Goal: Information Seeking & Learning: Learn about a topic

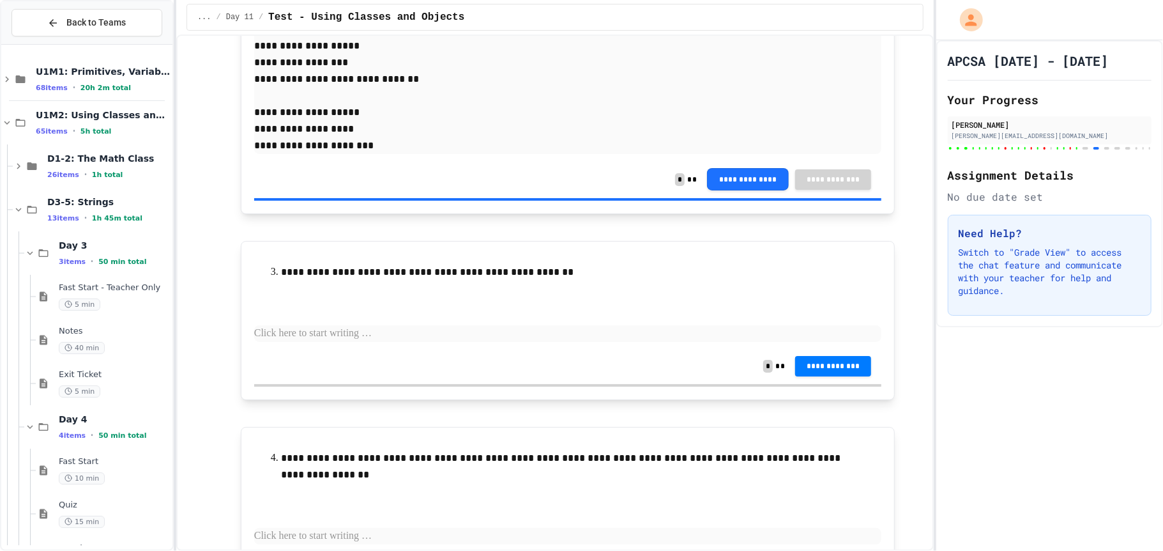
scroll to position [8204, 0]
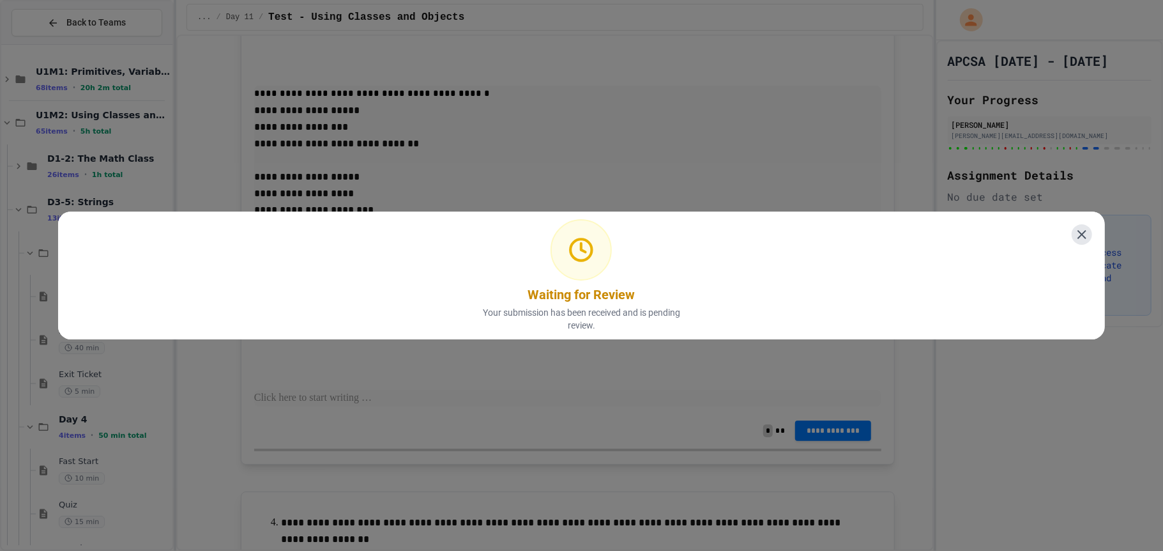
click at [1088, 227] on icon at bounding box center [1081, 234] width 15 height 15
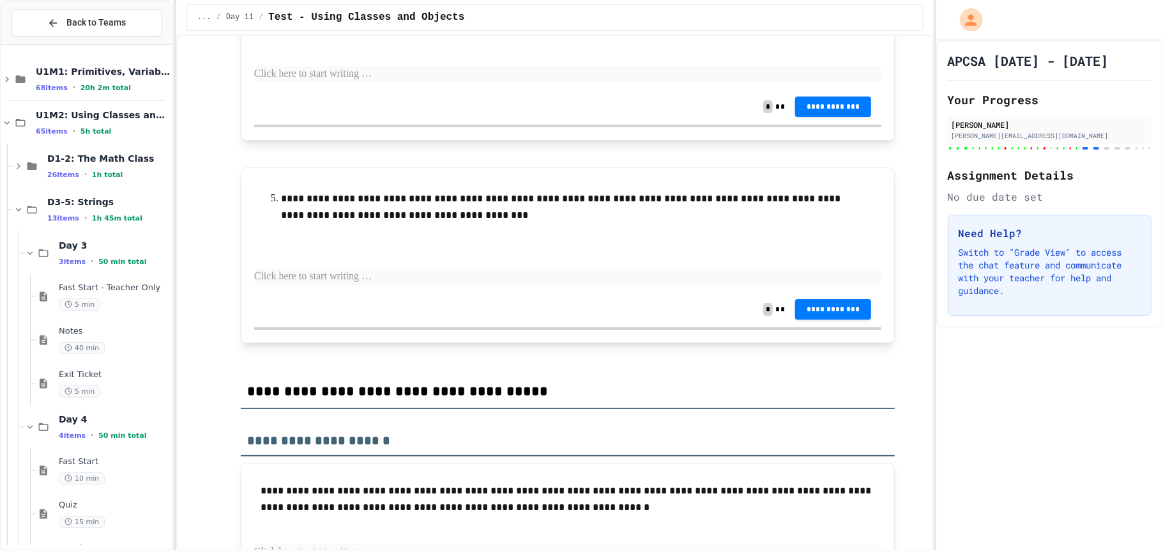
scroll to position [8733, 0]
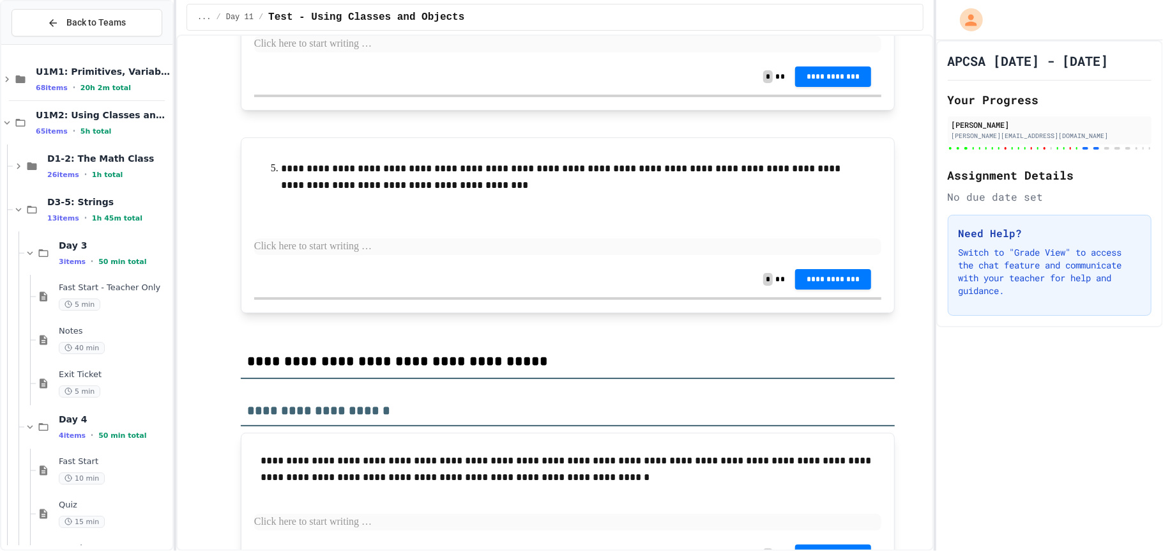
scroll to position [8797, 0]
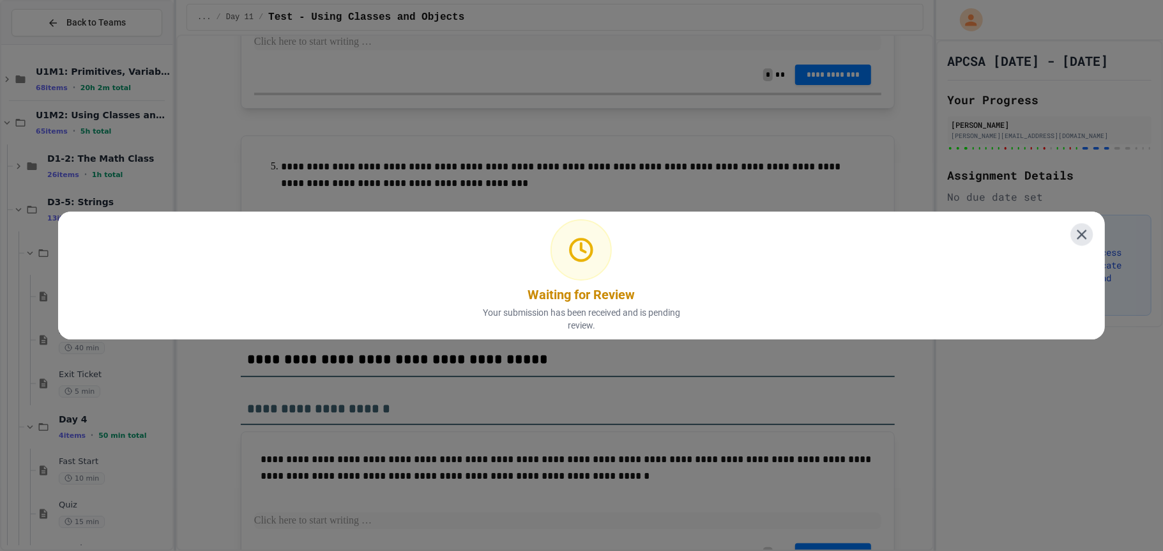
click at [1072, 241] on div "Waiting for Review Your submission has been received and is pending review." at bounding box center [581, 275] width 1047 height 128
click at [1088, 227] on icon at bounding box center [1082, 234] width 17 height 17
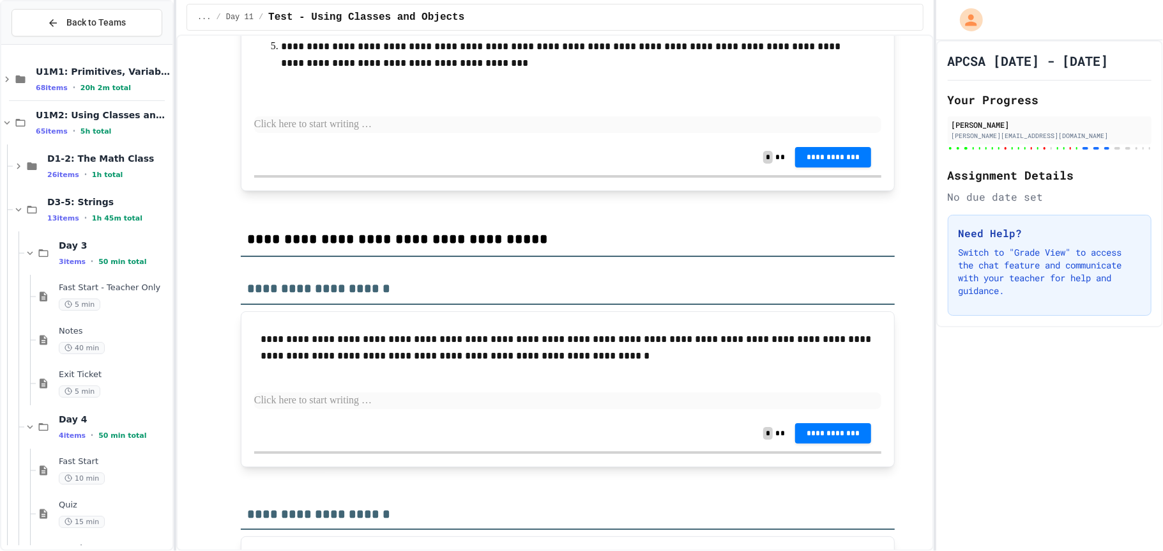
scroll to position [8957, 0]
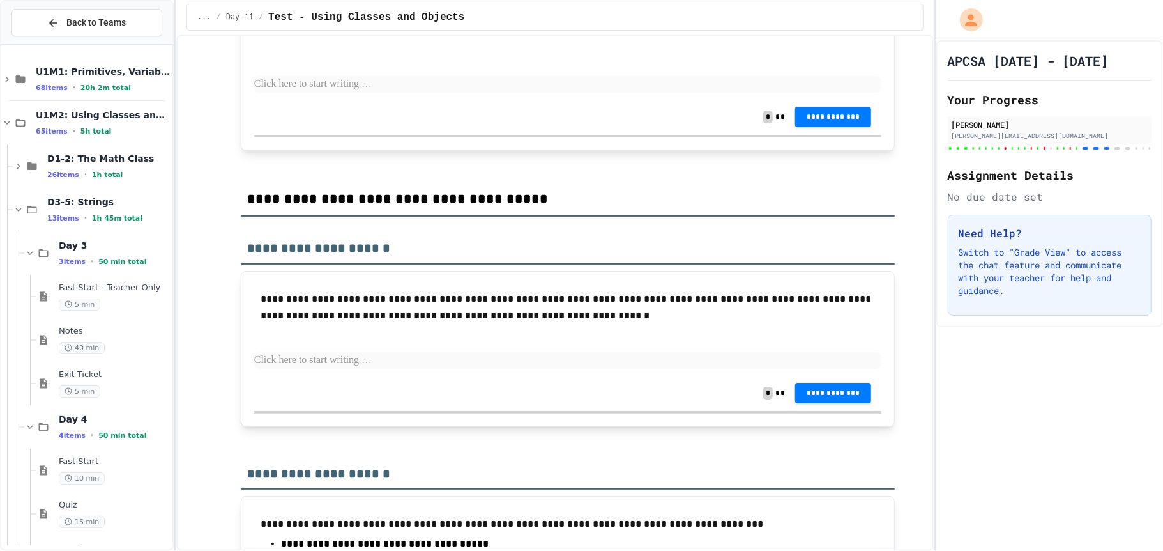
drag, startPoint x: 317, startPoint y: 208, endPoint x: 485, endPoint y: 239, distance: 170.8
drag, startPoint x: 445, startPoint y: 218, endPoint x: 161, endPoint y: 243, distance: 284.8
click at [161, 243] on div "**********" at bounding box center [581, 275] width 1163 height 551
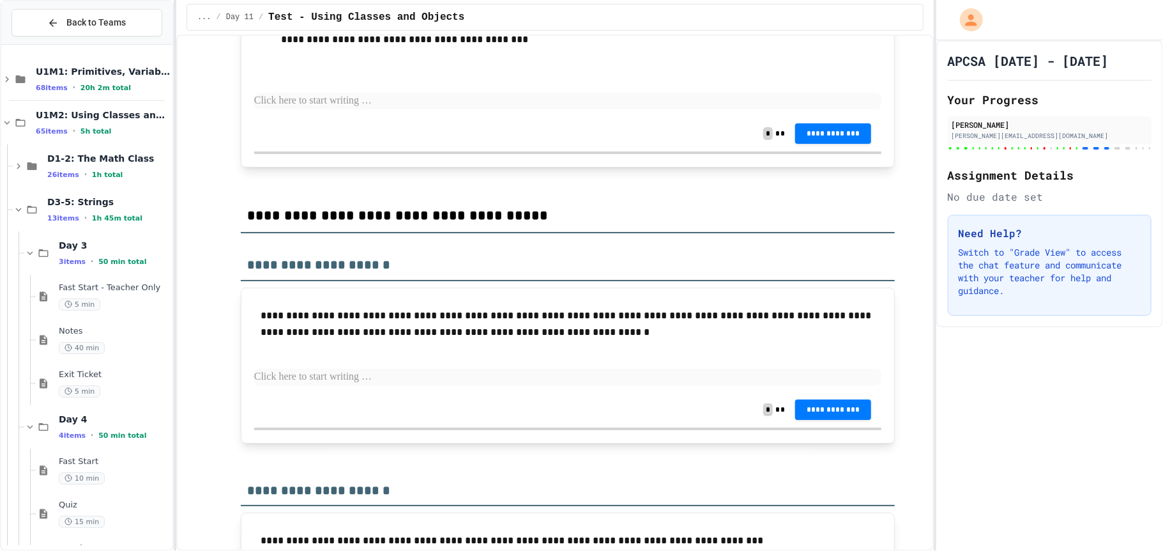
drag, startPoint x: 256, startPoint y: 310, endPoint x: 544, endPoint y: 308, distance: 287.5
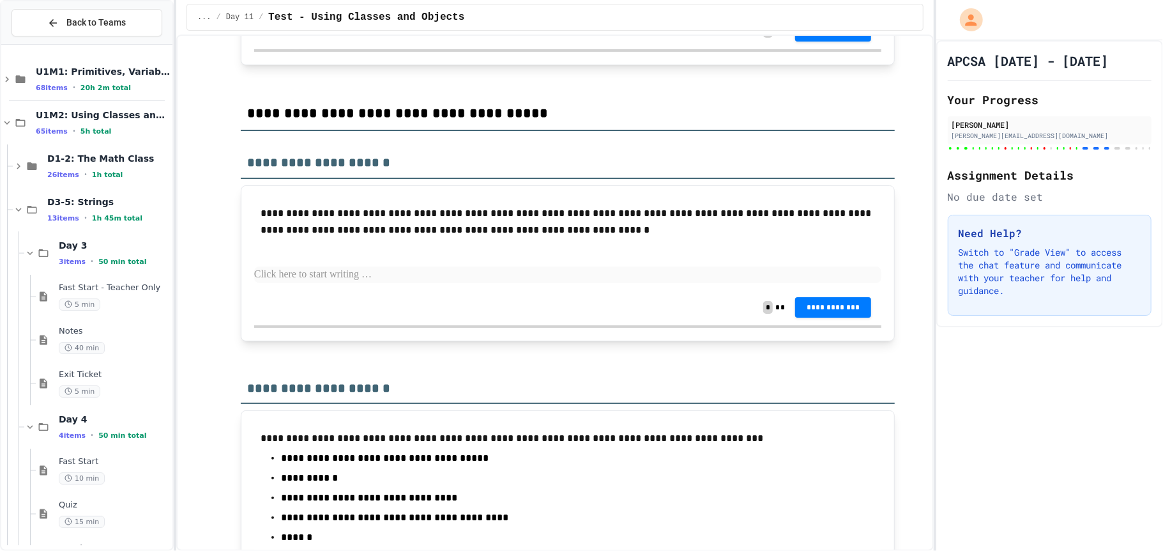
scroll to position [9060, 0]
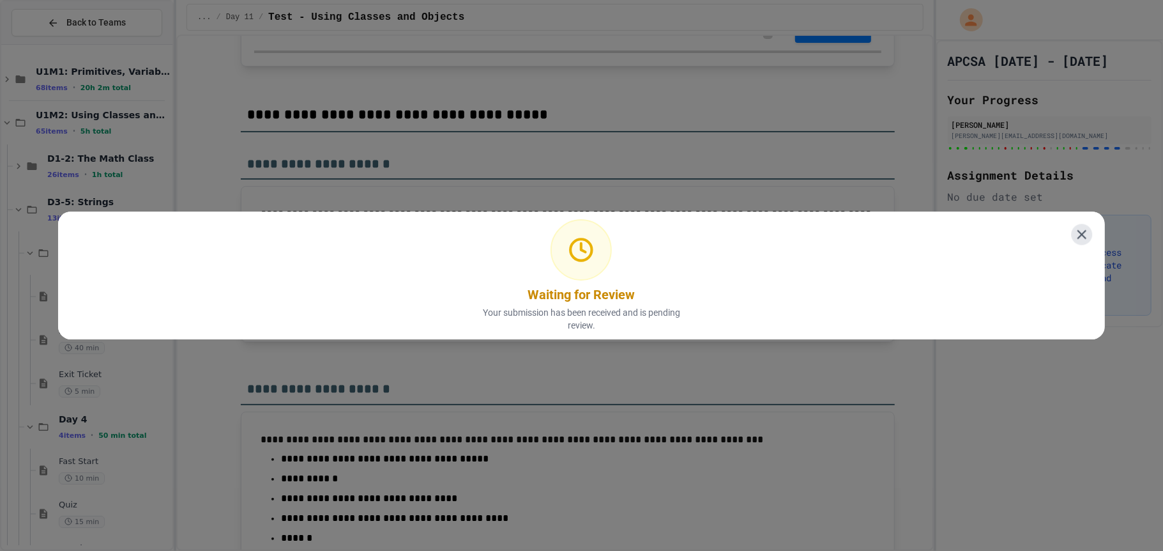
click at [1082, 236] on icon at bounding box center [1082, 234] width 9 height 9
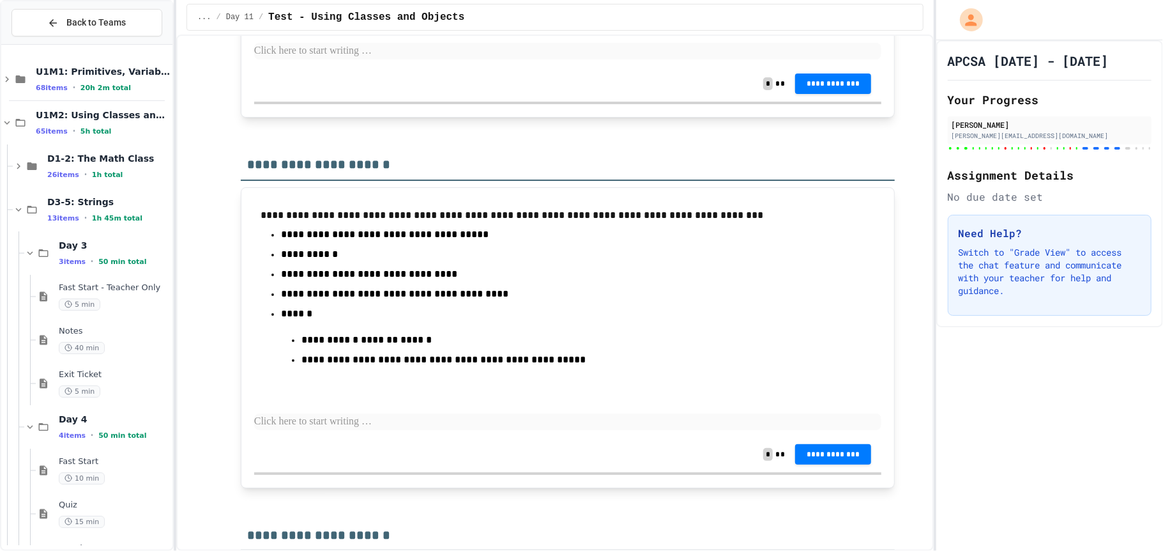
scroll to position [9281, 0]
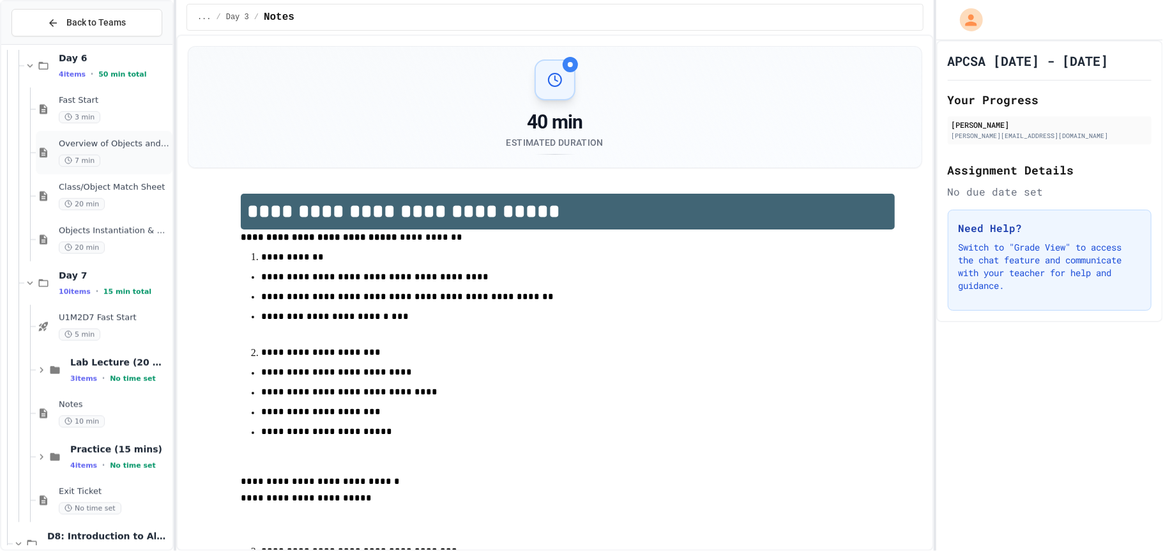
scroll to position [769, 0]
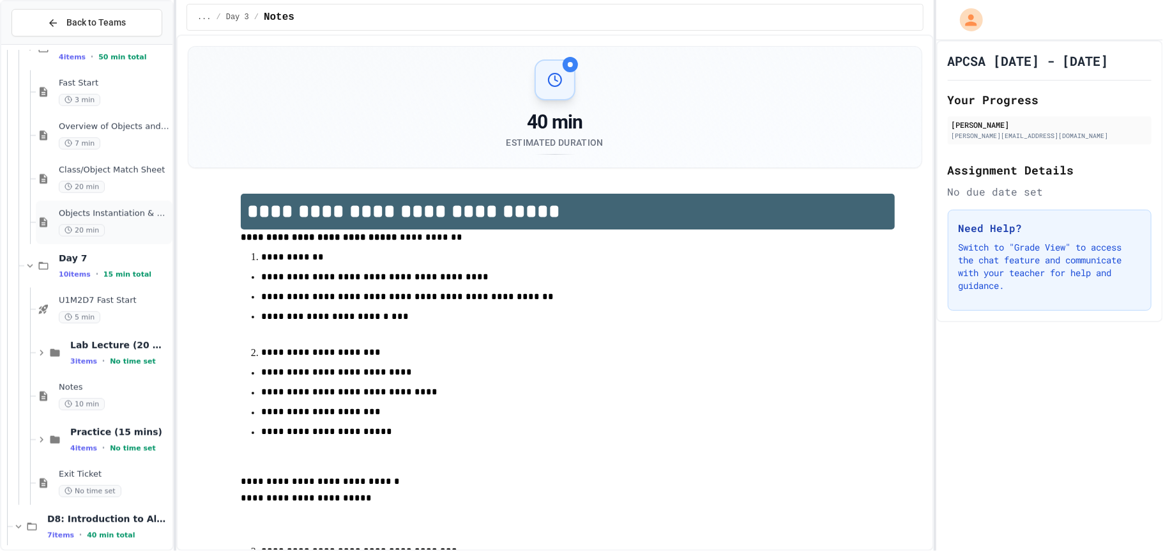
click at [121, 227] on div "20 min" at bounding box center [114, 230] width 111 height 12
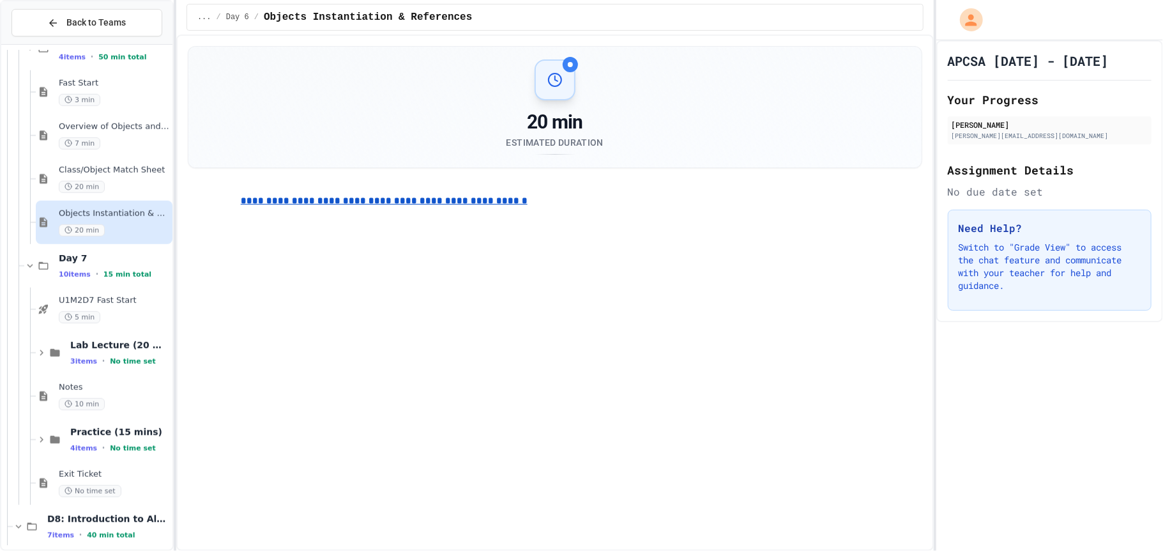
click at [314, 205] on u "**********" at bounding box center [384, 200] width 287 height 9
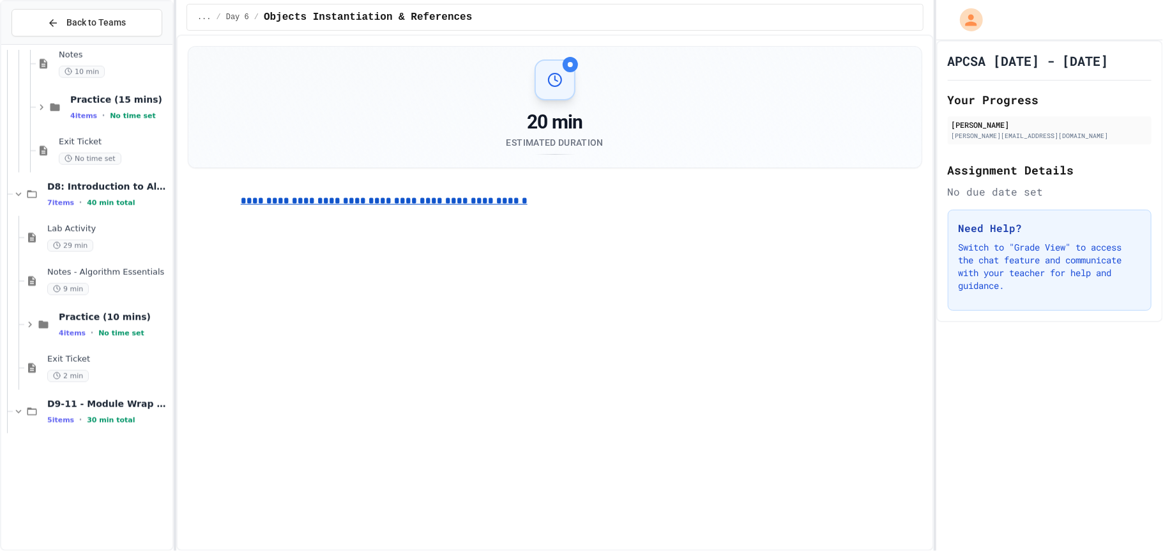
scroll to position [1171, 0]
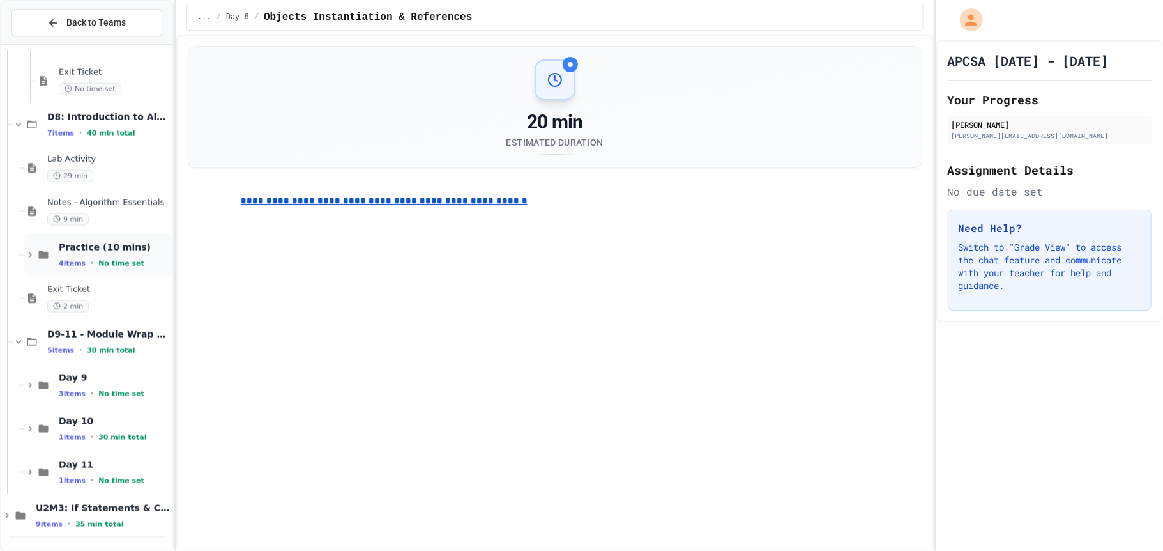
click at [87, 247] on span "Practice (10 mins)" at bounding box center [114, 246] width 111 height 11
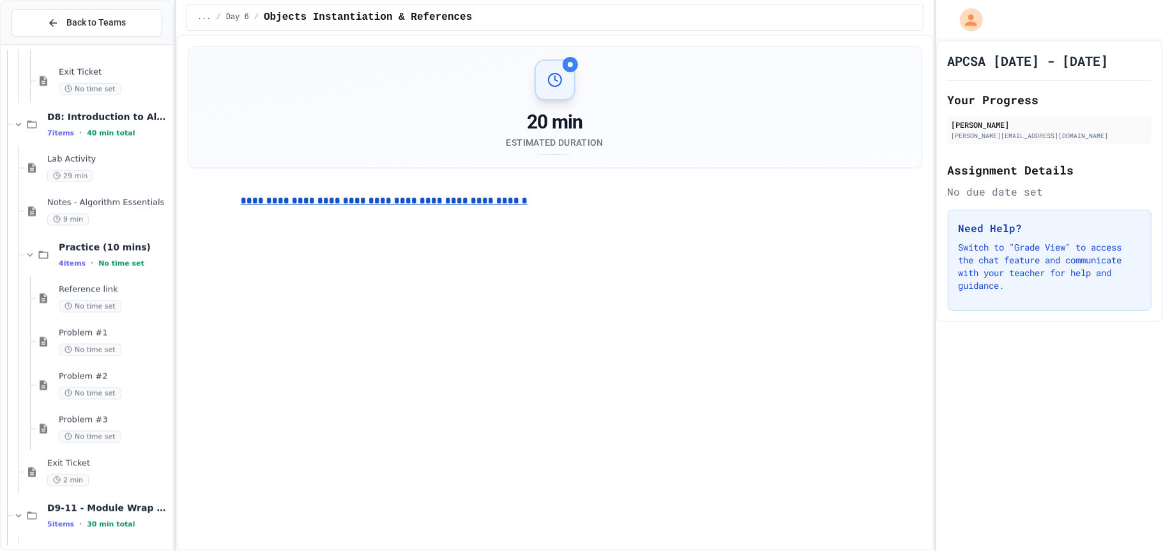
click at [89, 286] on span "Reference link" at bounding box center [114, 289] width 111 height 11
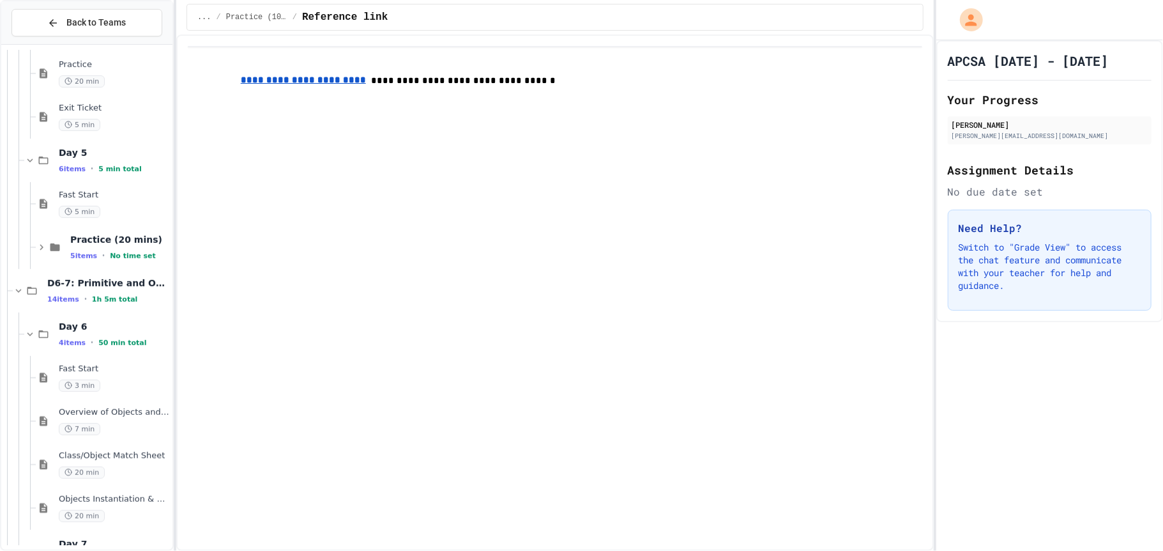
scroll to position [389, 0]
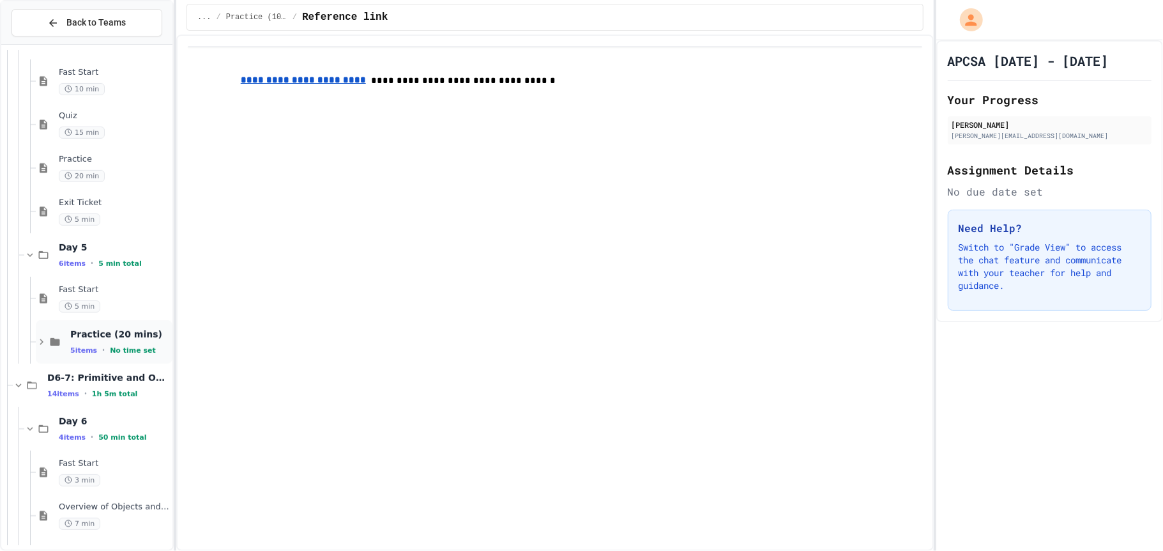
click at [77, 331] on span "Practice (20 mins)" at bounding box center [120, 333] width 100 height 11
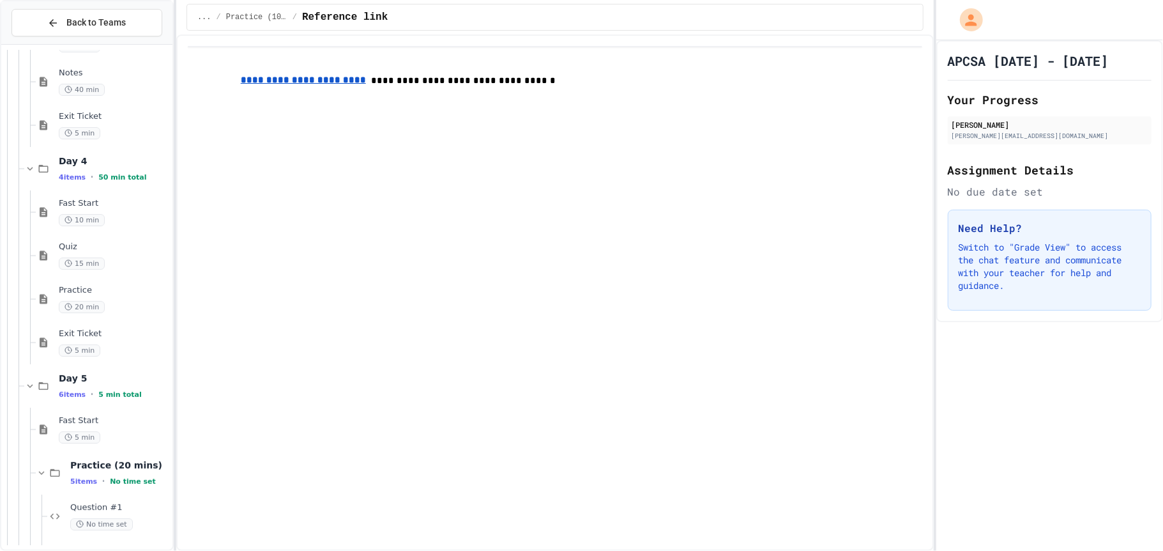
scroll to position [275, 0]
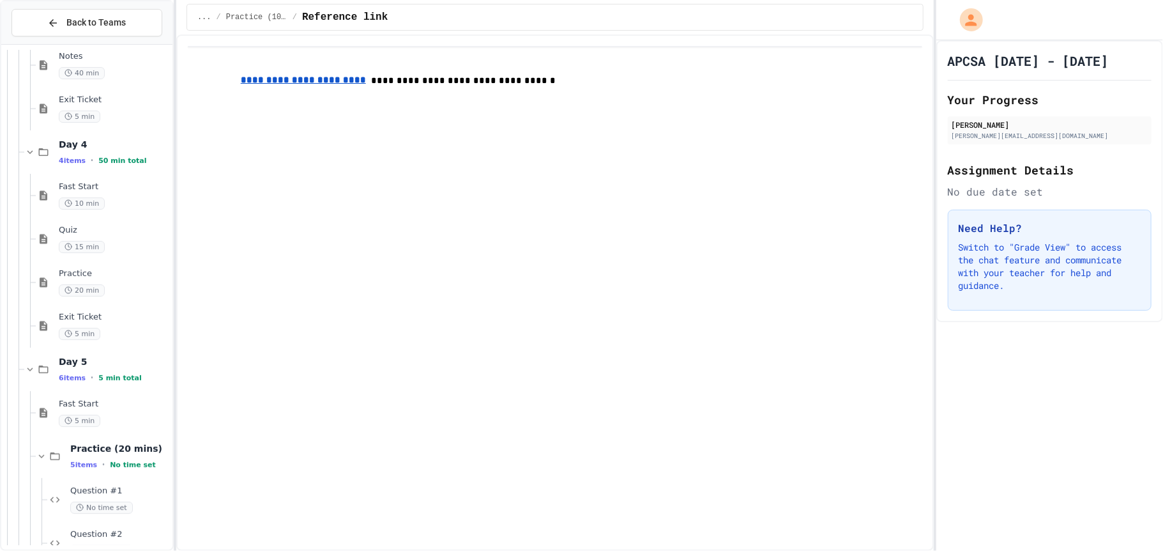
click at [98, 158] on span "50 min total" at bounding box center [122, 161] width 48 height 8
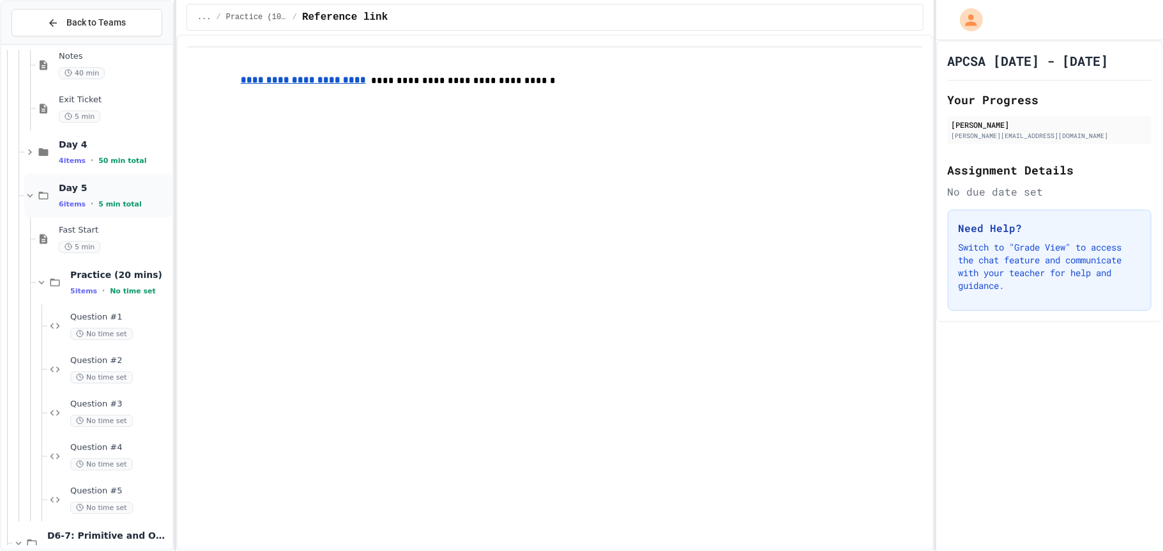
click at [97, 175] on div "Day 5 6 items • 5 min total" at bounding box center [98, 195] width 148 height 43
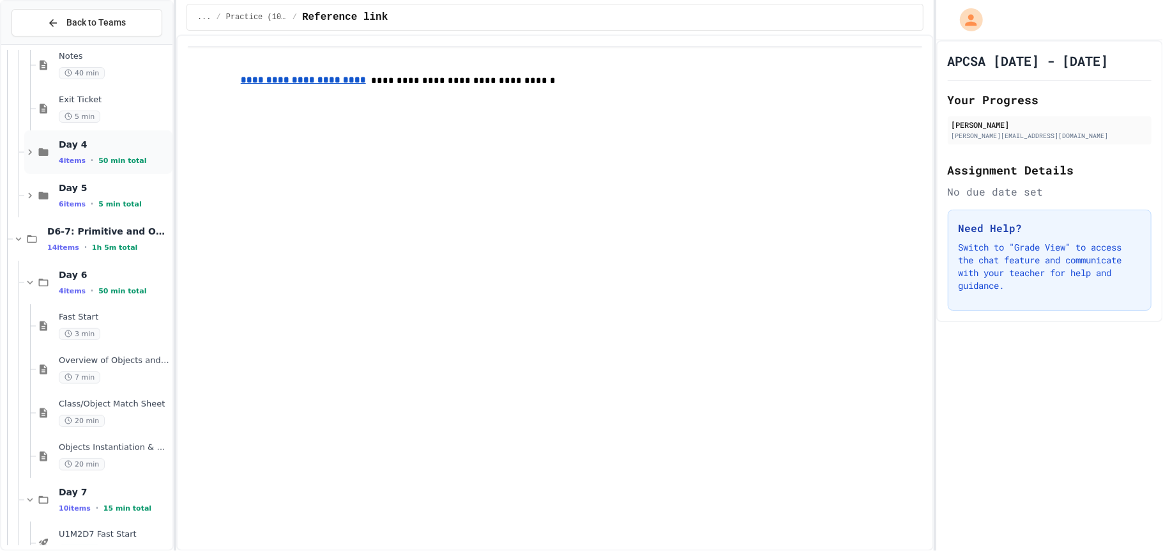
click at [103, 145] on span "Day 4" at bounding box center [114, 144] width 111 height 11
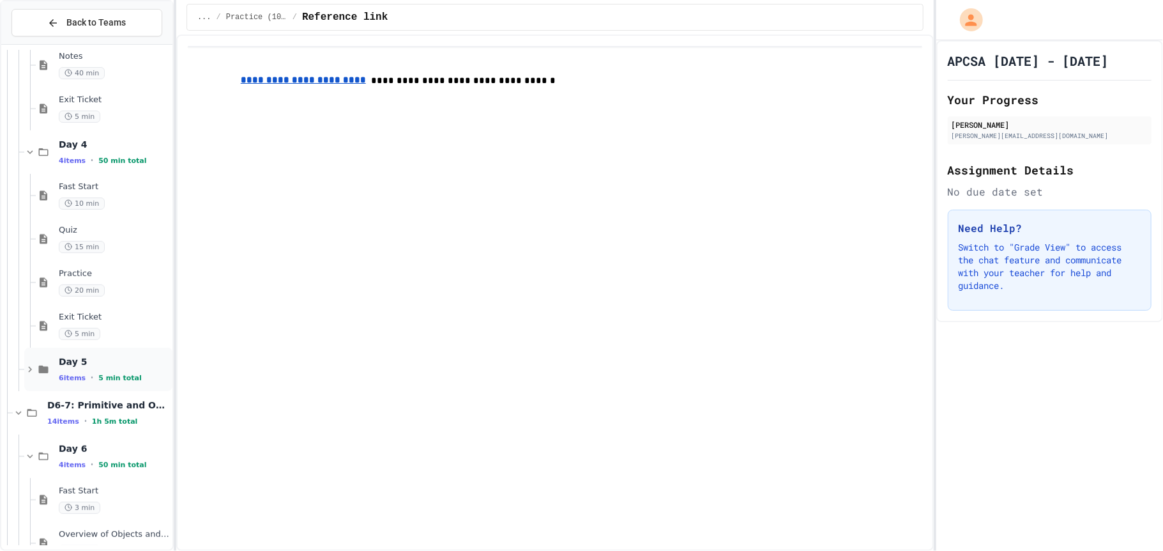
click at [88, 363] on span "Day 5" at bounding box center [114, 361] width 111 height 11
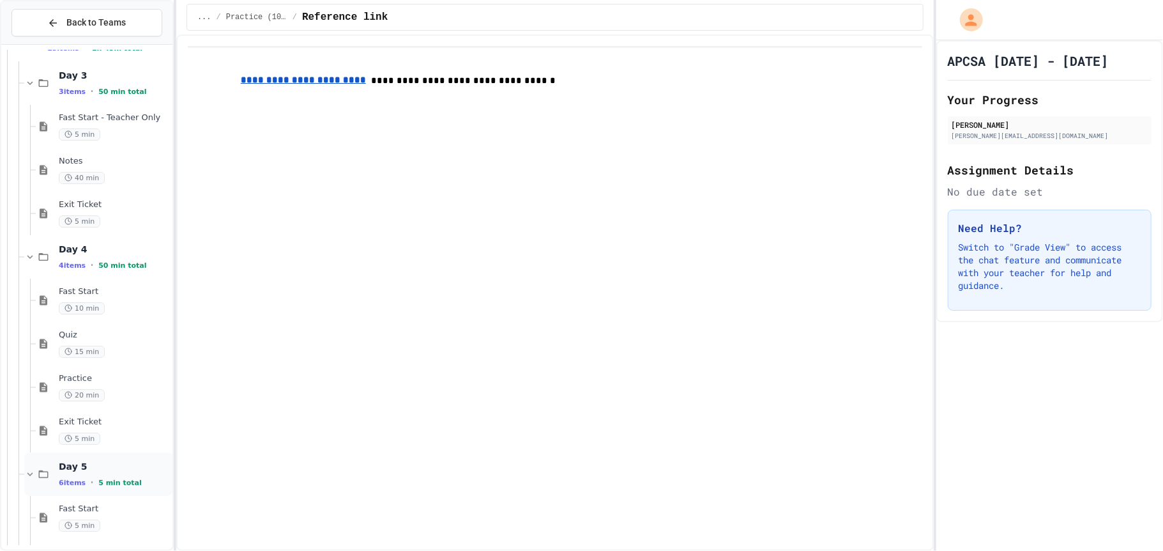
scroll to position [155, 0]
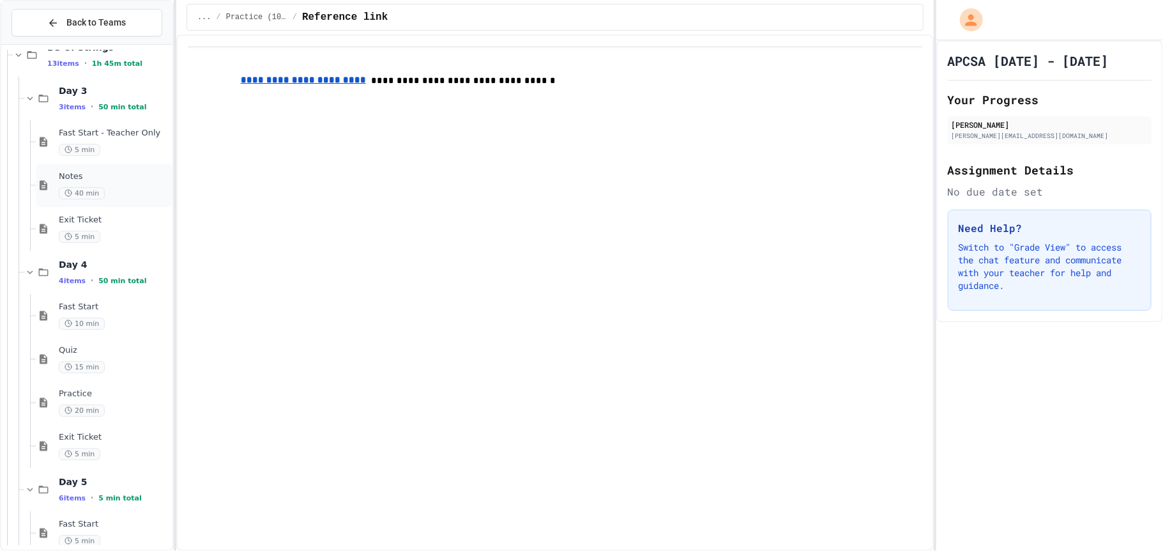
click at [123, 183] on div "Notes 40 min" at bounding box center [114, 185] width 111 height 28
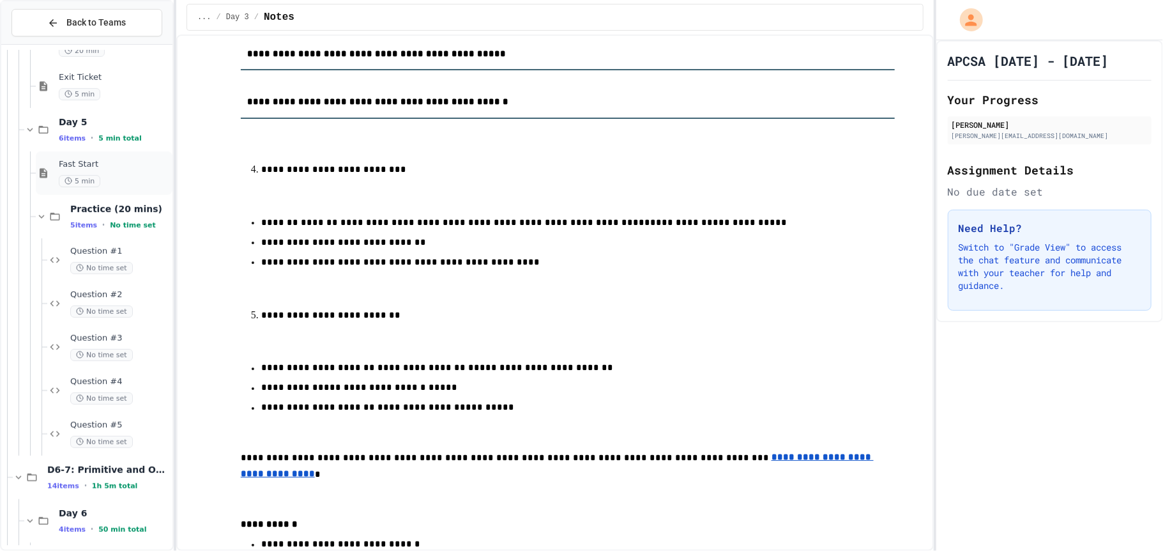
scroll to position [519, 0]
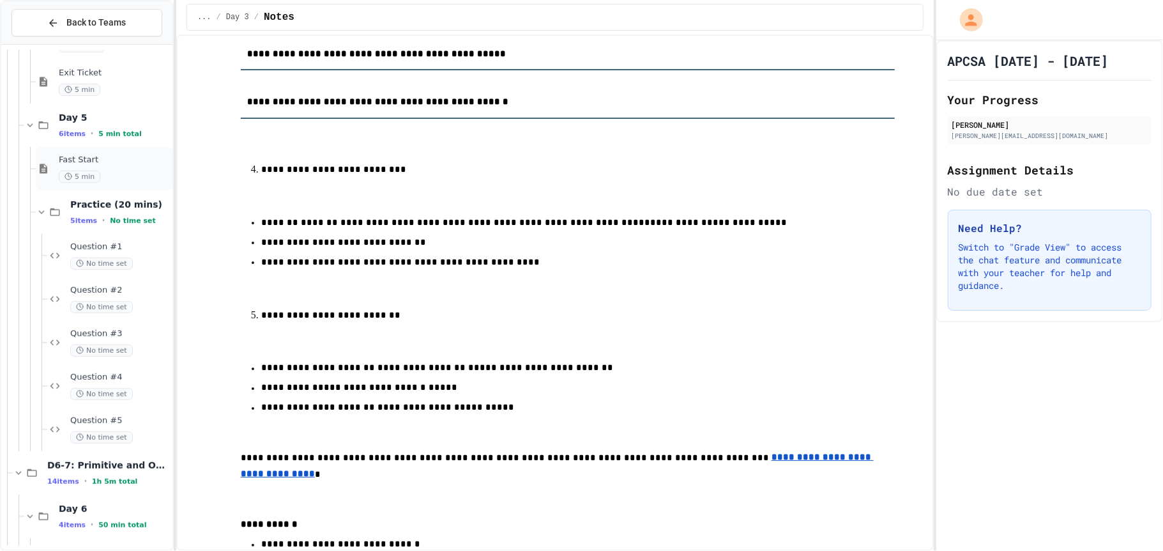
click at [100, 258] on span "No time set" at bounding box center [101, 263] width 63 height 12
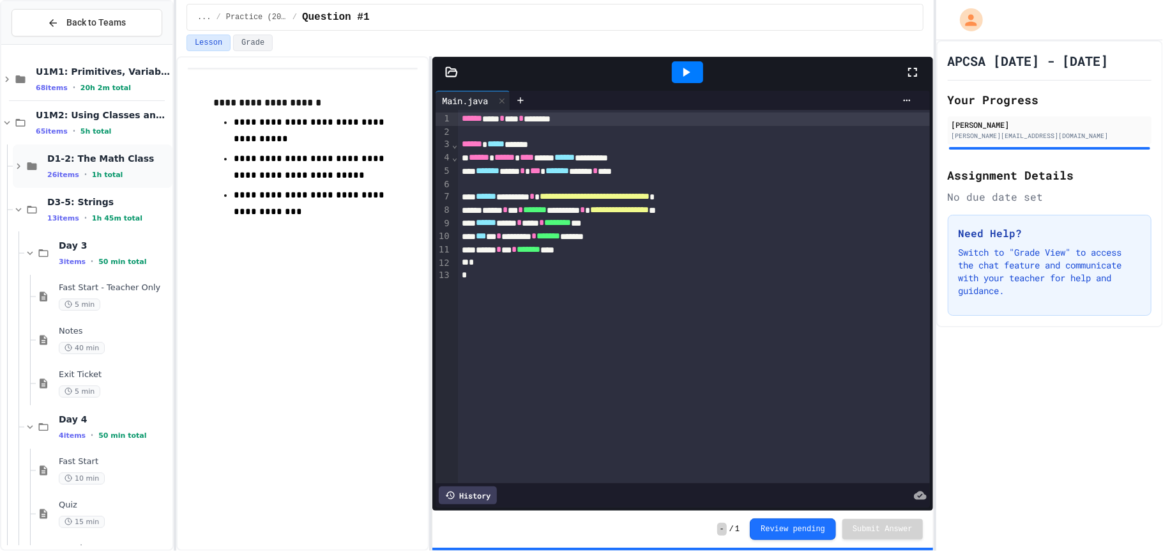
click at [99, 173] on span "1h total" at bounding box center [107, 175] width 31 height 8
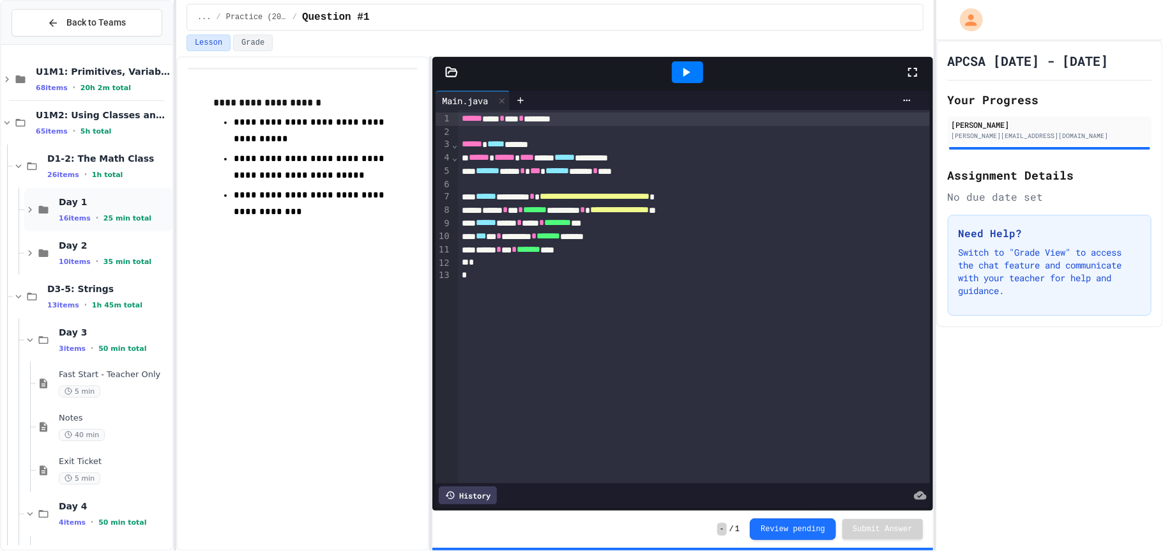
click at [98, 205] on span "Day 1" at bounding box center [114, 201] width 111 height 11
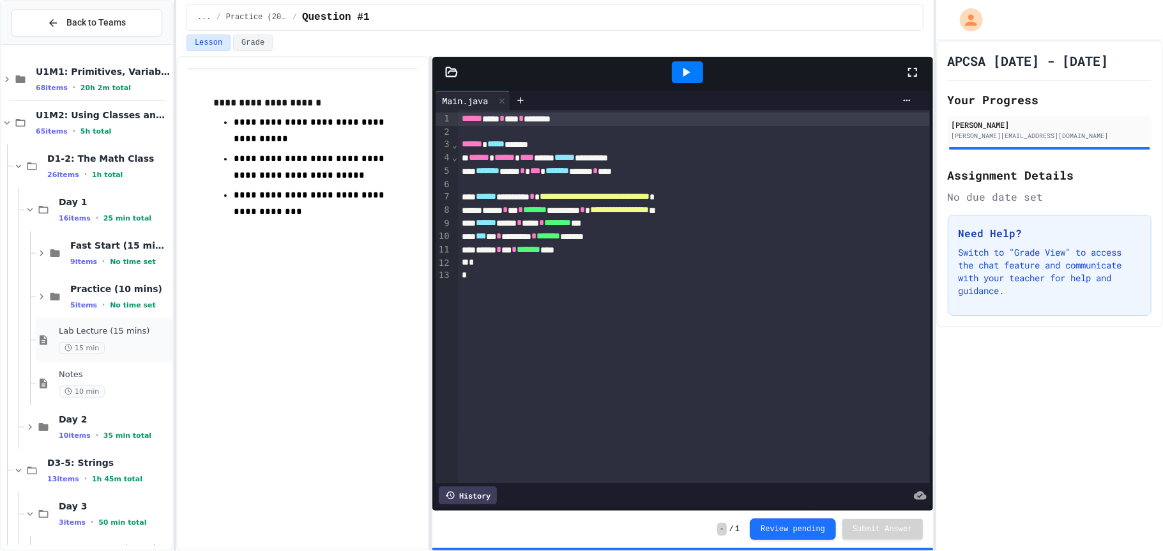
click at [92, 346] on span "15 min" at bounding box center [82, 348] width 46 height 12
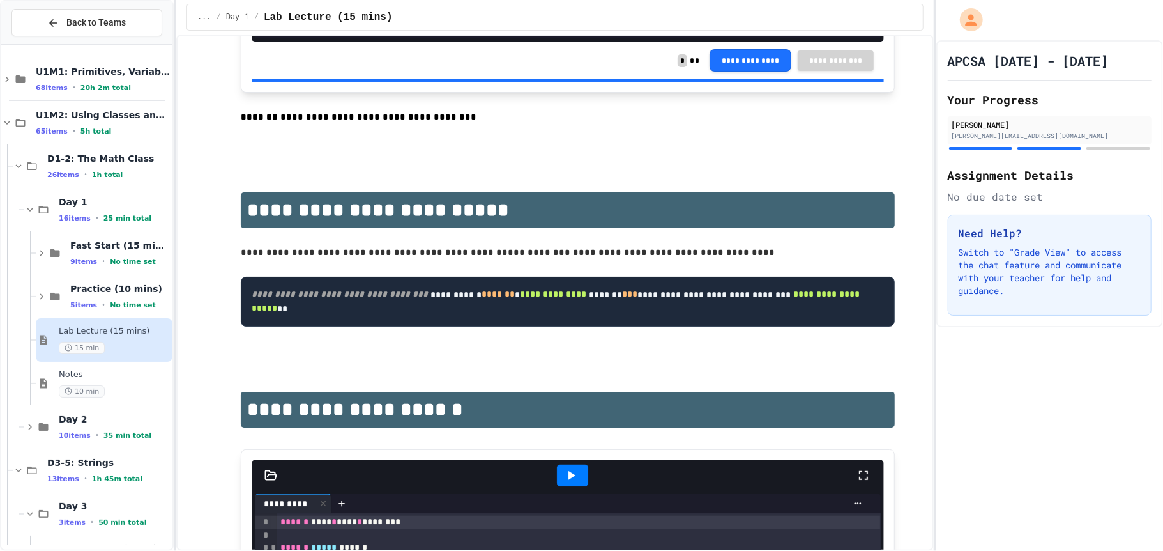
scroll to position [2012, 0]
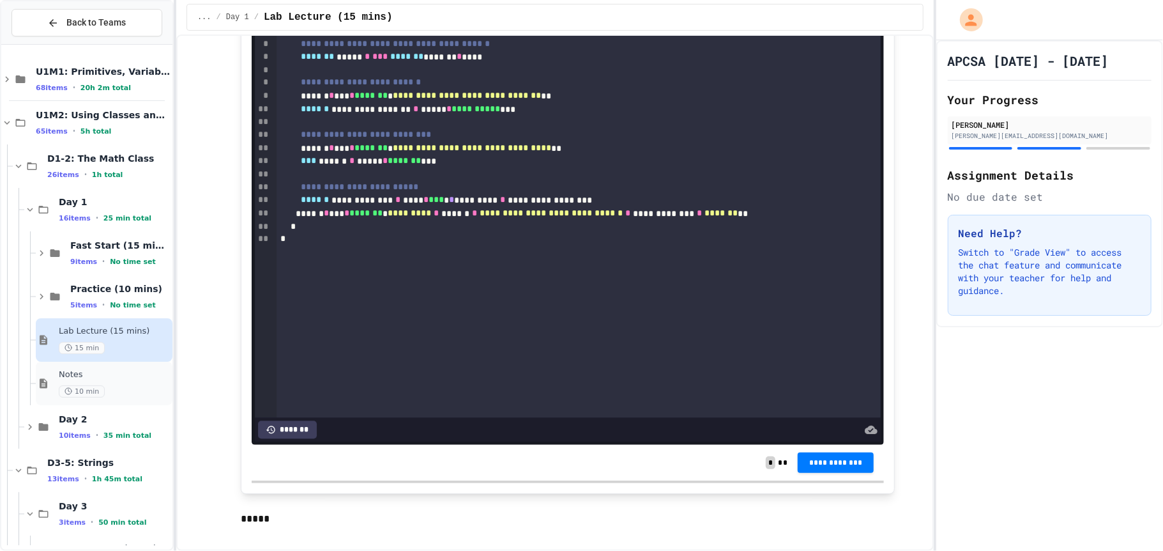
click at [63, 404] on div "Notes 10 min" at bounding box center [104, 383] width 137 height 43
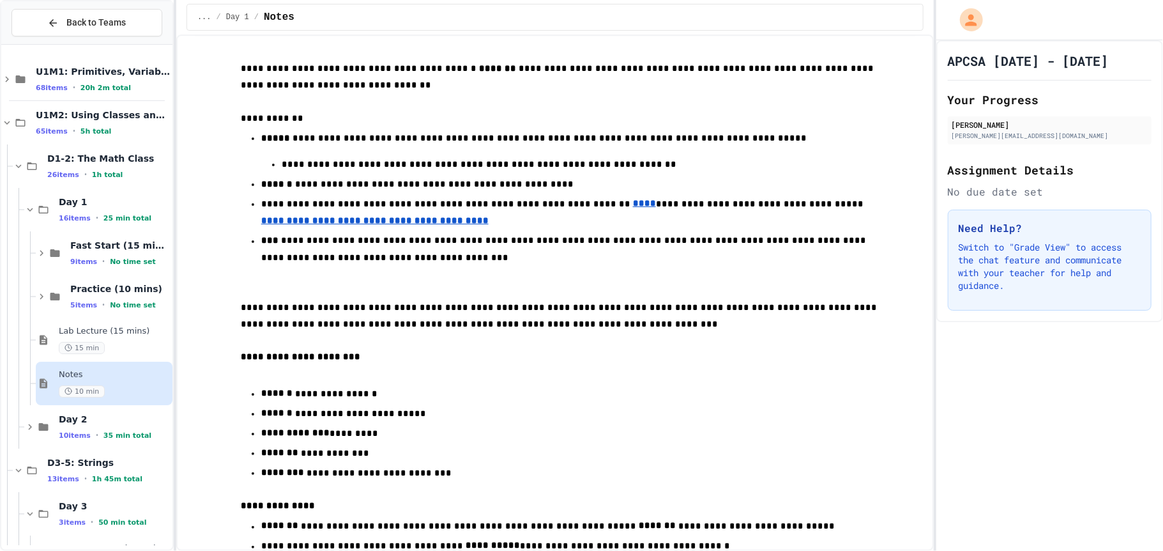
scroll to position [189, 0]
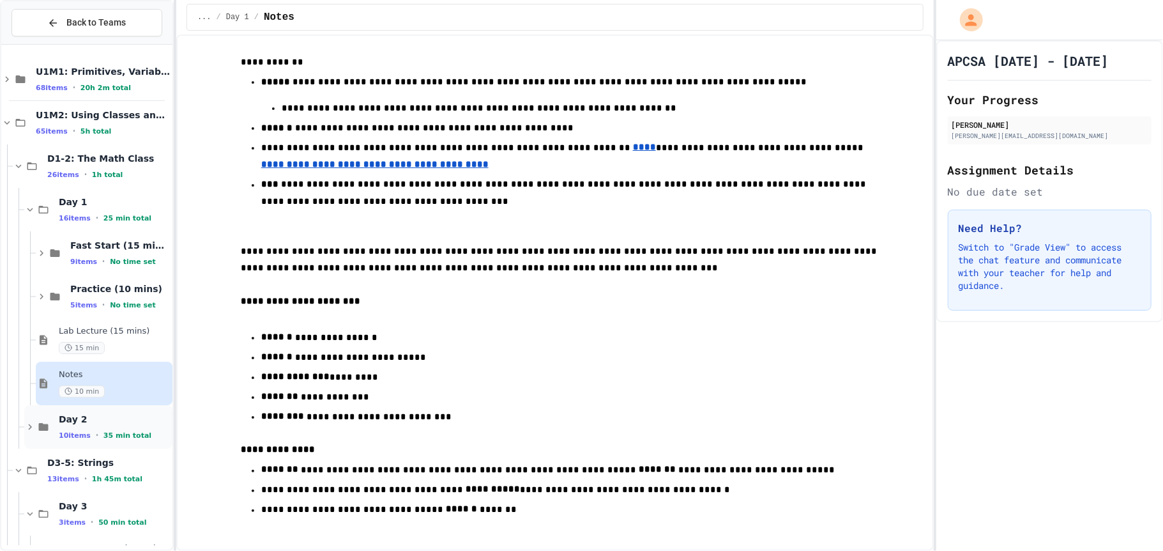
click at [130, 433] on span "35 min total" at bounding box center [127, 435] width 48 height 8
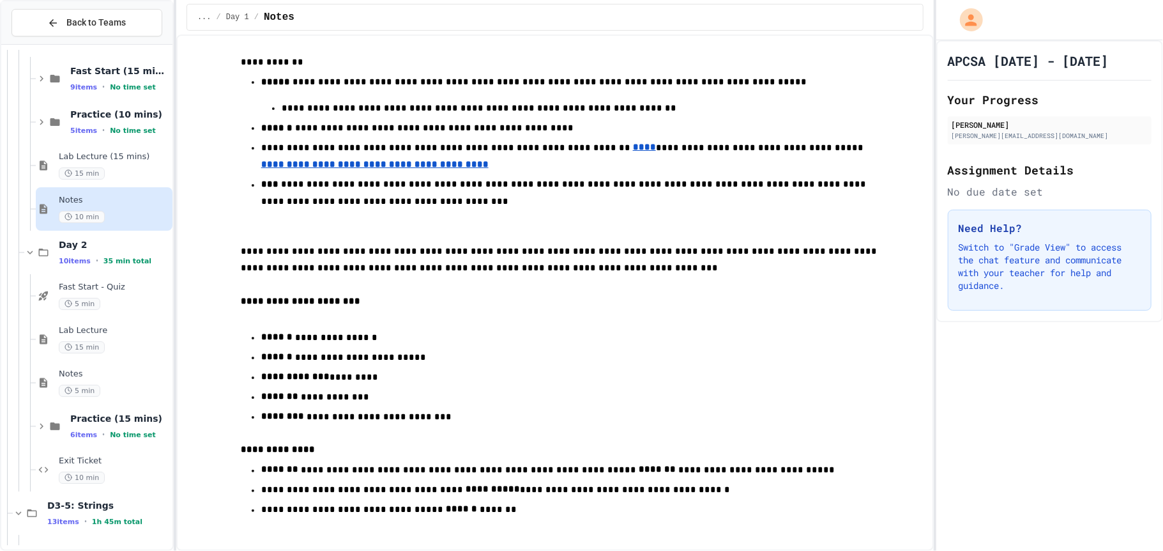
scroll to position [180, 0]
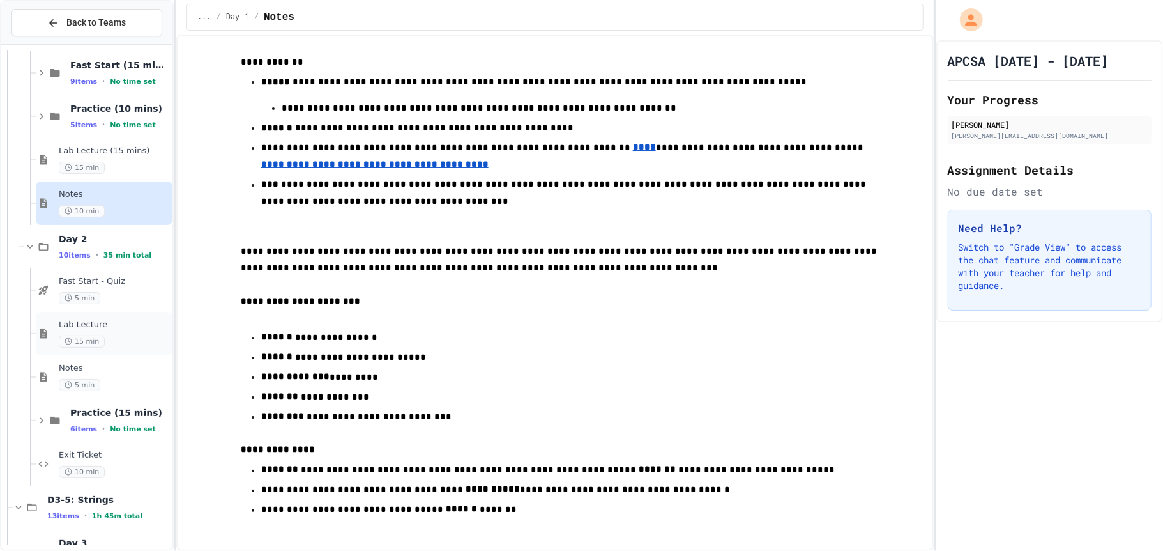
click at [112, 325] on span "Lab Lecture" at bounding box center [114, 324] width 111 height 11
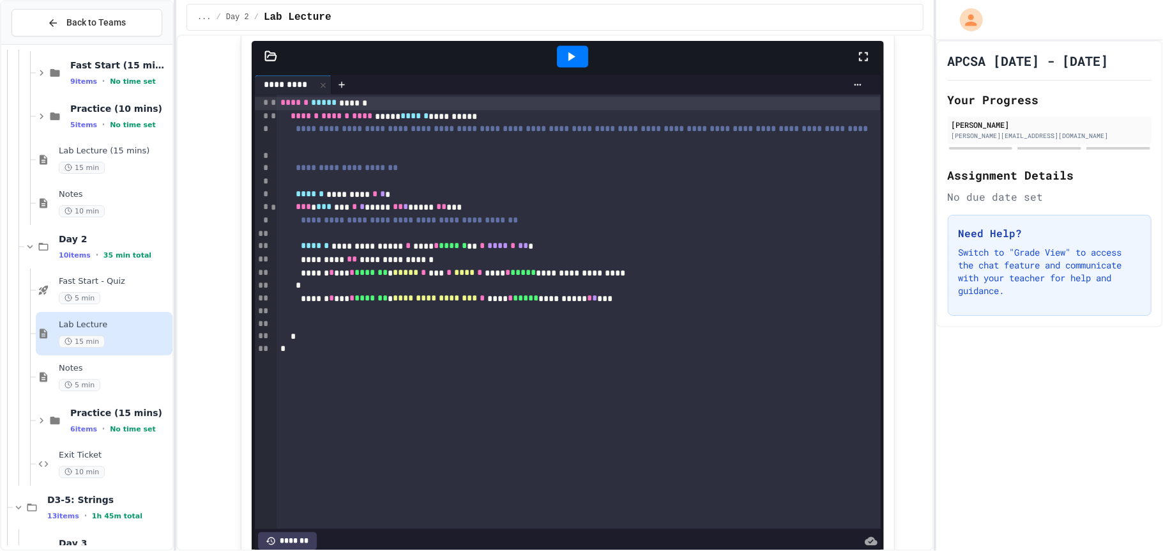
scroll to position [1800, 0]
click at [49, 379] on icon at bounding box center [43, 376] width 15 height 11
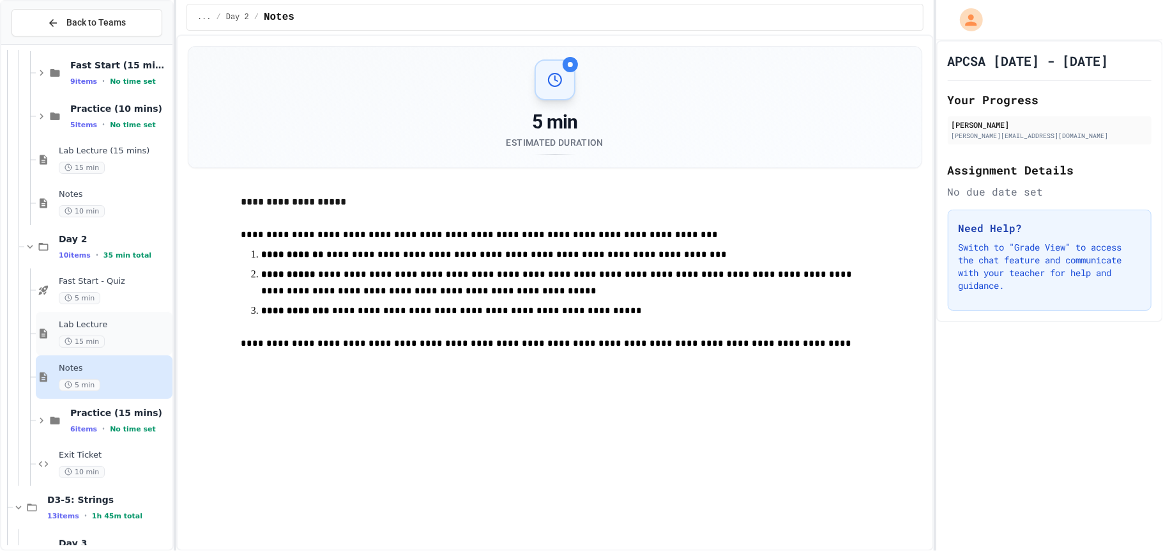
click at [90, 338] on span "15 min" at bounding box center [82, 341] width 46 height 12
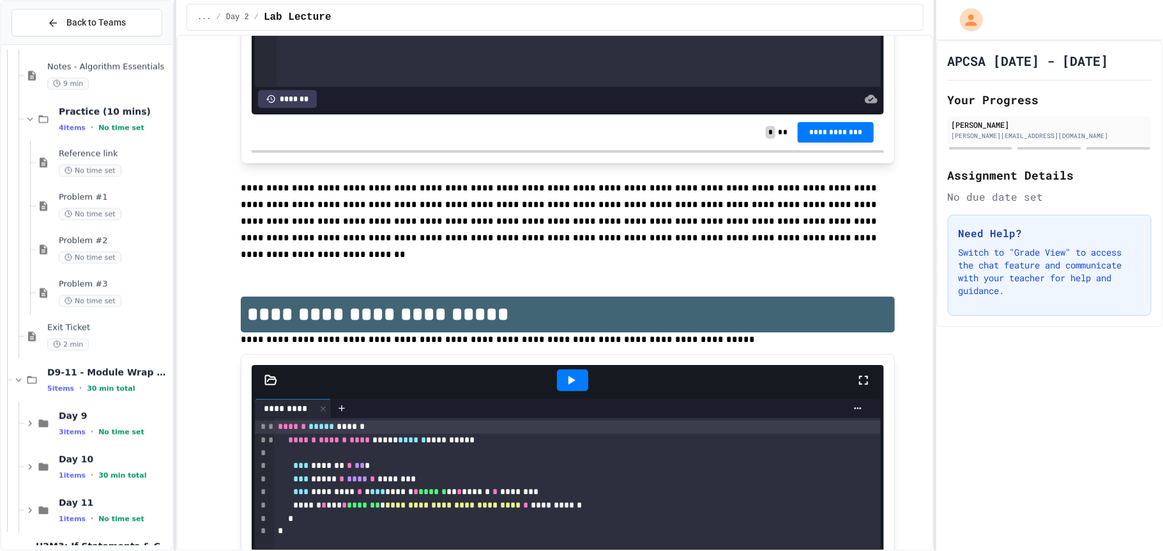
scroll to position [2040, 0]
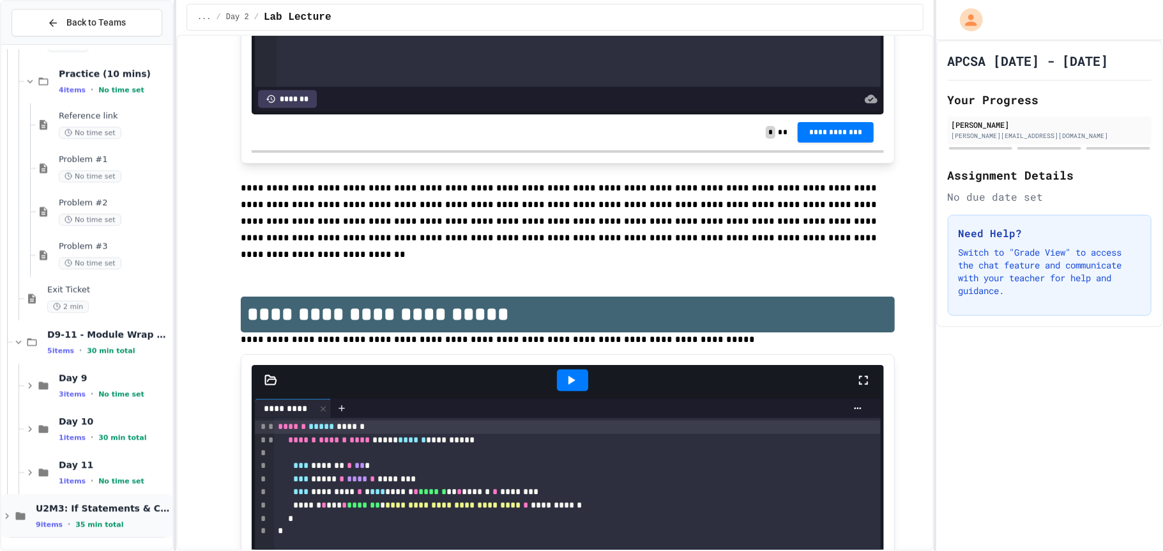
click at [79, 507] on span "U2M3: If Statements & Control Flow" at bounding box center [103, 507] width 134 height 11
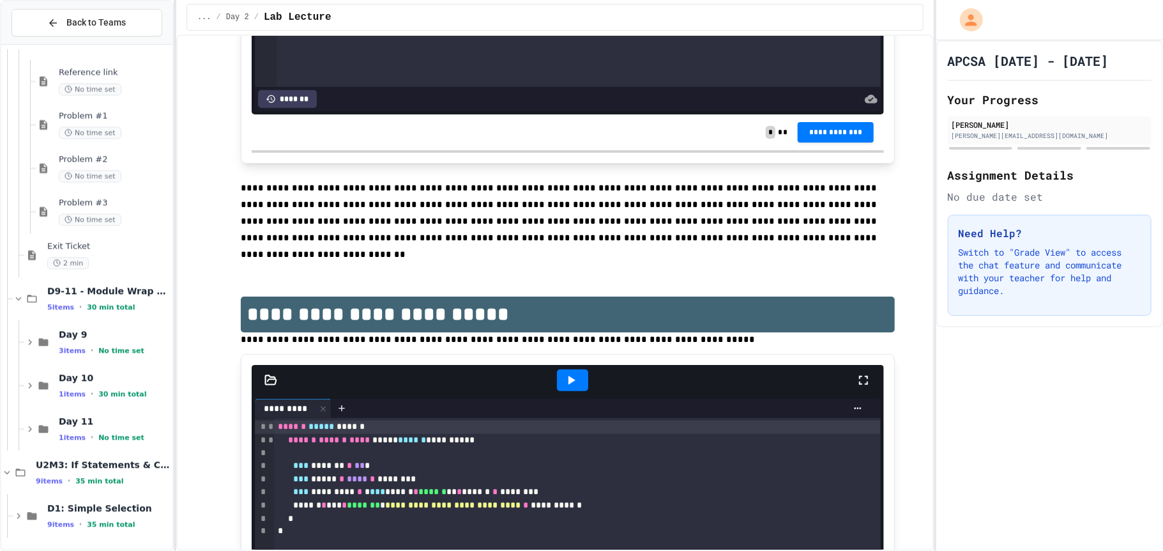
click at [79, 507] on span "D1: Simple Selection" at bounding box center [108, 507] width 123 height 11
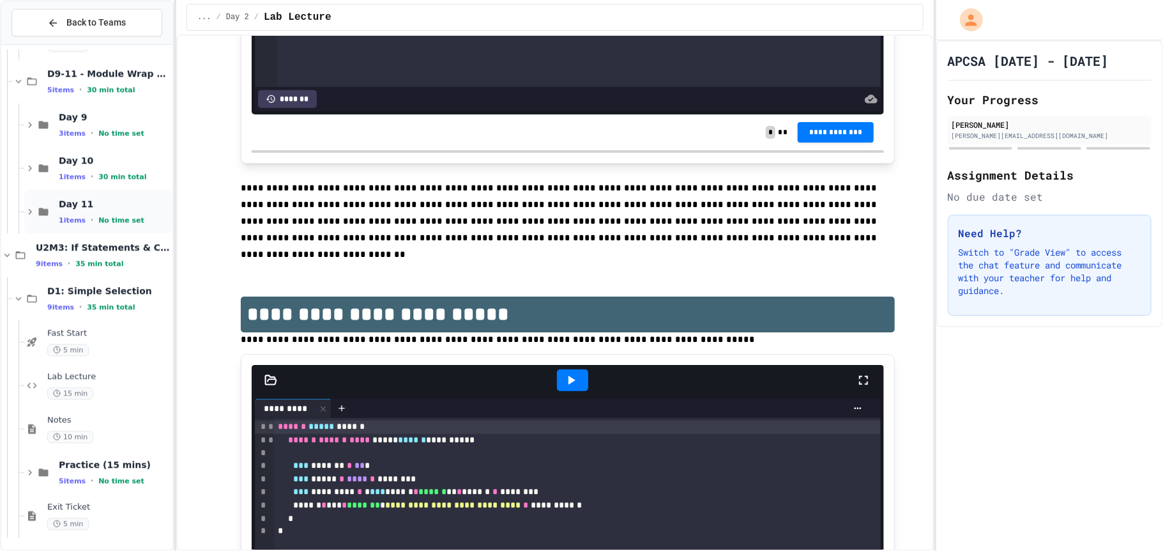
click at [93, 210] on div "Day 11 1 items • No time set" at bounding box center [114, 211] width 111 height 27
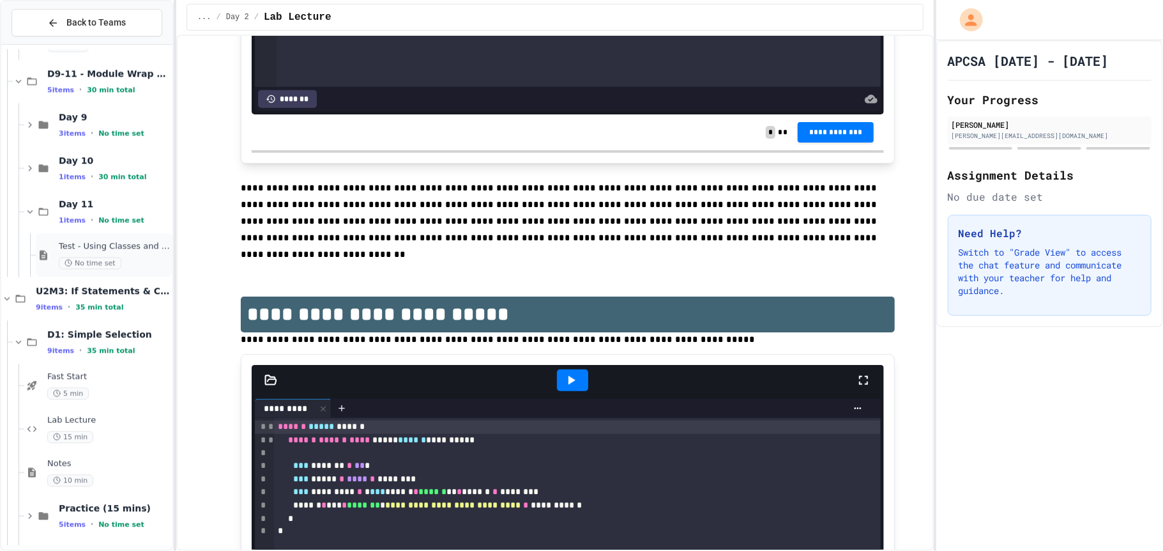
click at [93, 244] on span "Test - Using Classes and Objects" at bounding box center [114, 246] width 111 height 11
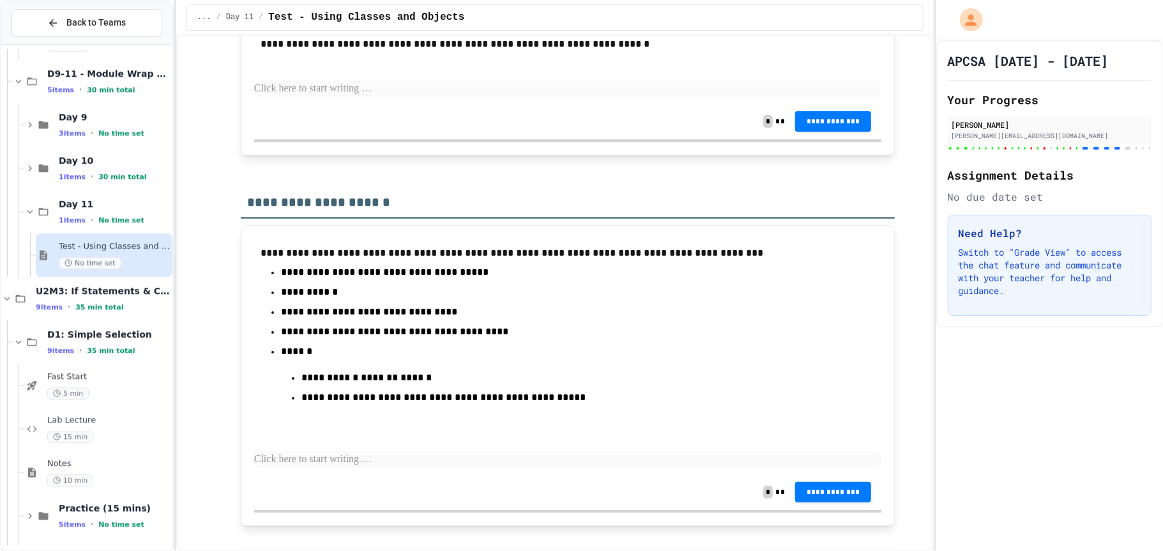
scroll to position [9244, 0]
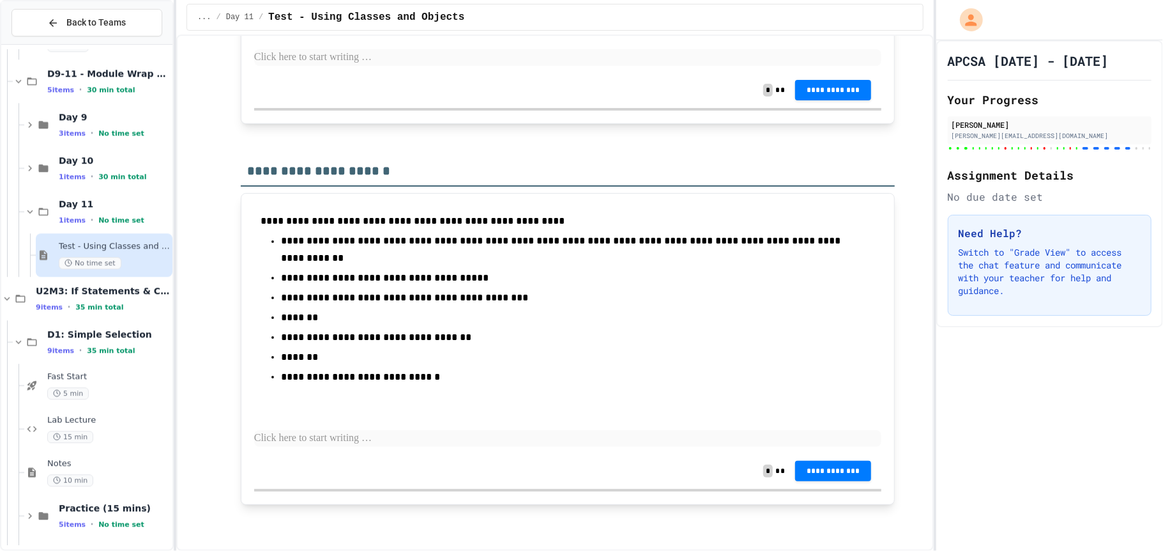
scroll to position [10088, 0]
